Goal: Find specific page/section: Find specific page/section

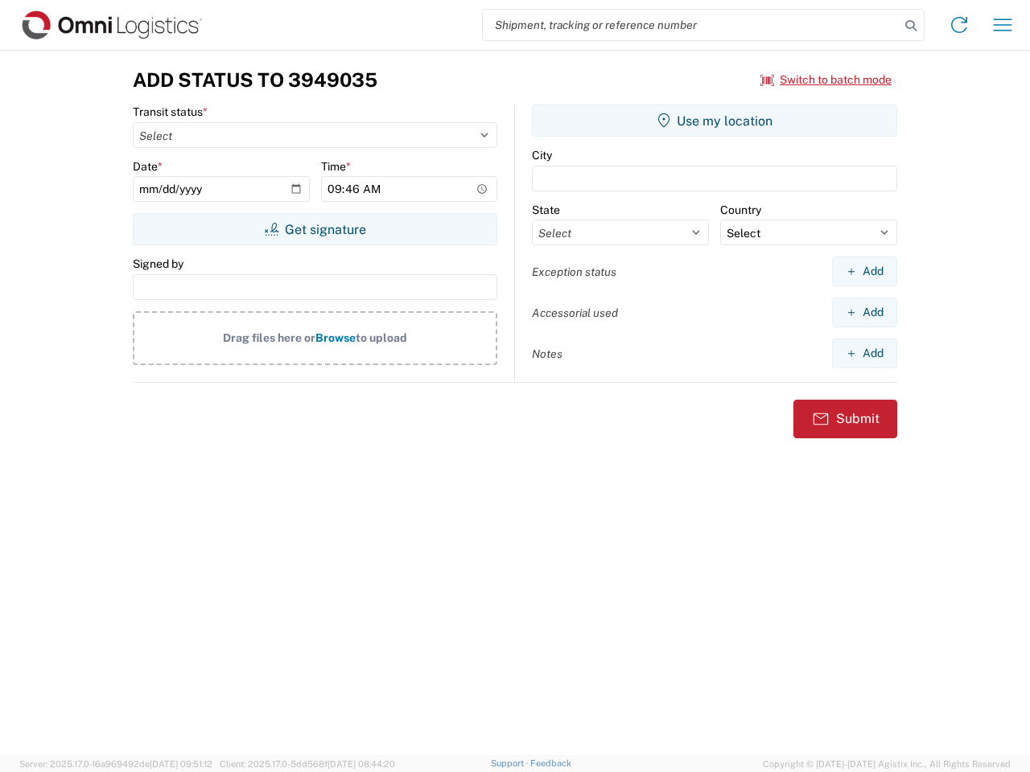
click at [691, 25] on input "search" at bounding box center [691, 25] width 417 height 31
click at [911, 26] on icon at bounding box center [911, 25] width 23 height 23
click at [959, 25] on icon at bounding box center [959, 25] width 26 height 26
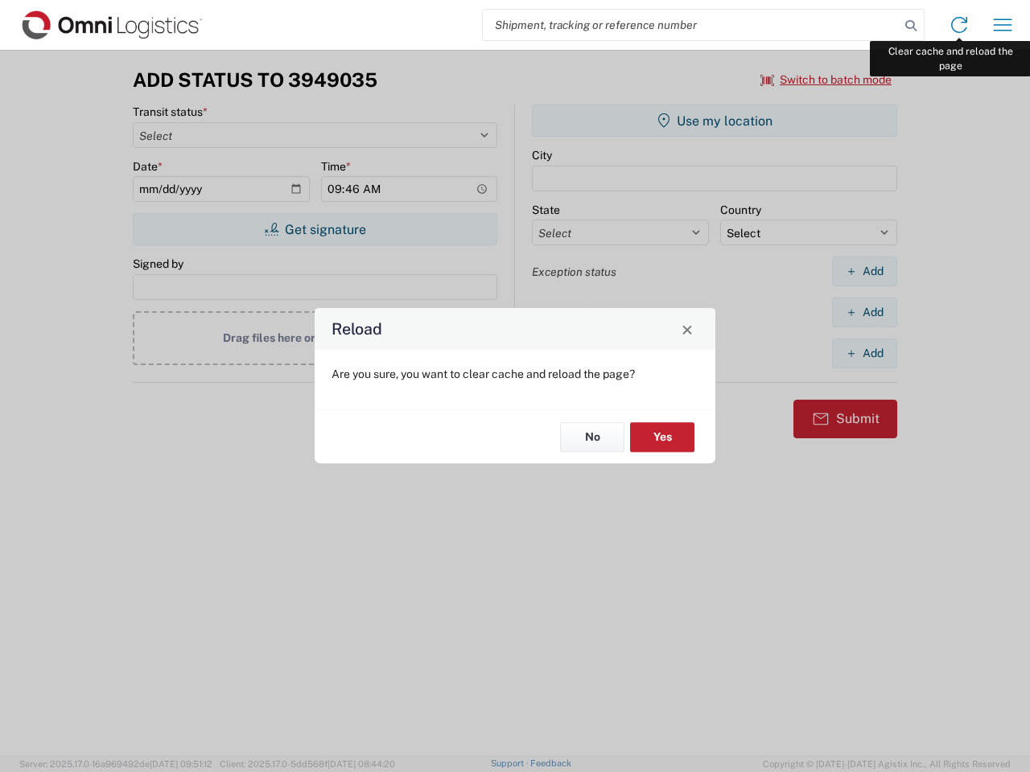
click at [1003, 25] on div "Reload Are you sure, you want to clear cache and reload the page? No Yes" at bounding box center [515, 386] width 1030 height 772
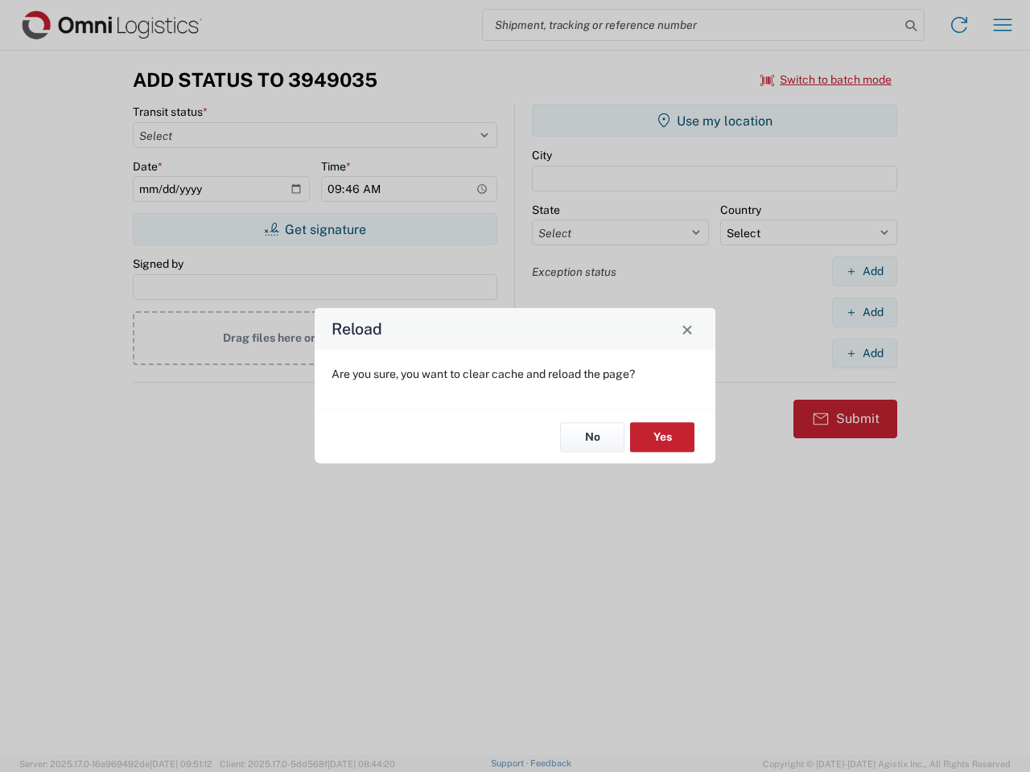
click at [826, 80] on div "Reload Are you sure, you want to clear cache and reload the page? No Yes" at bounding box center [515, 386] width 1030 height 772
click at [315, 229] on div "Reload Are you sure, you want to clear cache and reload the page? No Yes" at bounding box center [515, 386] width 1030 height 772
click at [715, 121] on div "Reload Are you sure, you want to clear cache and reload the page? No Yes" at bounding box center [515, 386] width 1030 height 772
click at [864, 271] on div "Reload Are you sure, you want to clear cache and reload the page? No Yes" at bounding box center [515, 386] width 1030 height 772
click at [864, 312] on div "Reload Are you sure, you want to clear cache and reload the page? No Yes" at bounding box center [515, 386] width 1030 height 772
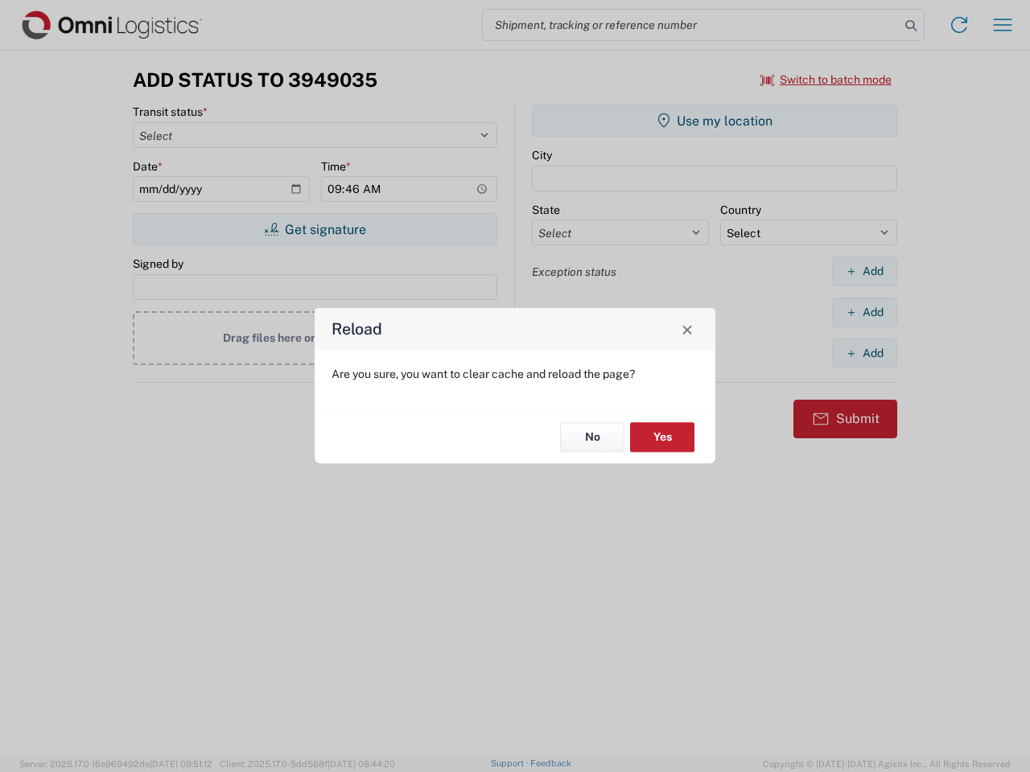
click at [864, 353] on div "Reload Are you sure, you want to clear cache and reload the page? No Yes" at bounding box center [515, 386] width 1030 height 772
